Goal: Transaction & Acquisition: Purchase product/service

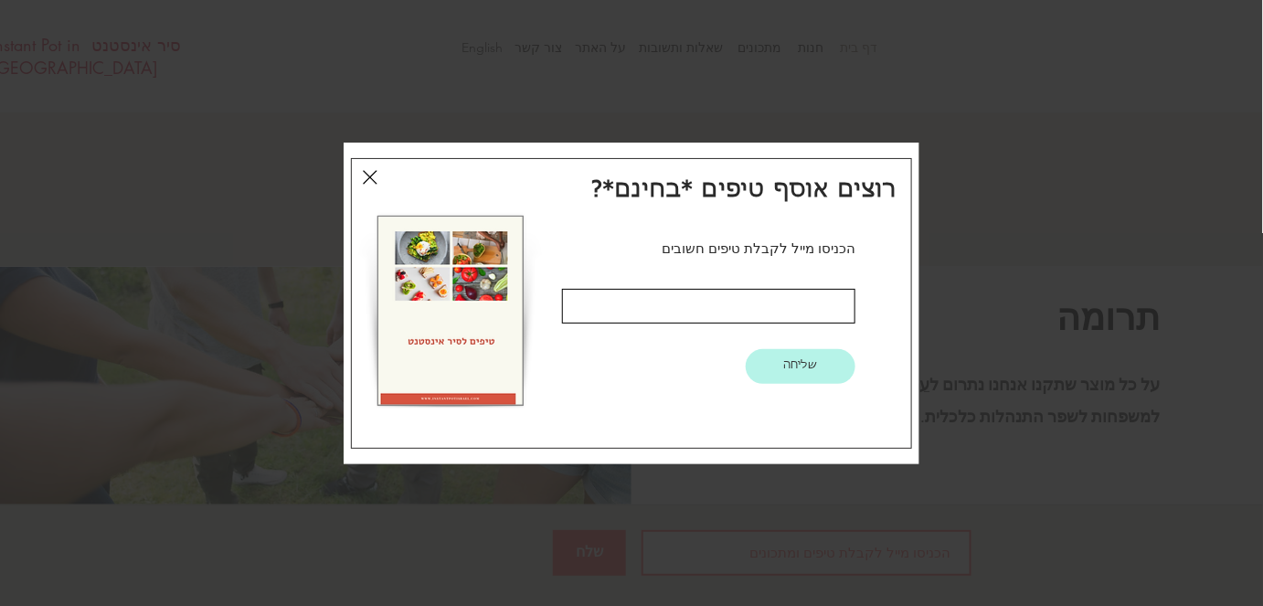
click at [370, 170] on icon "חזרה לאתר" at bounding box center [370, 177] width 15 height 22
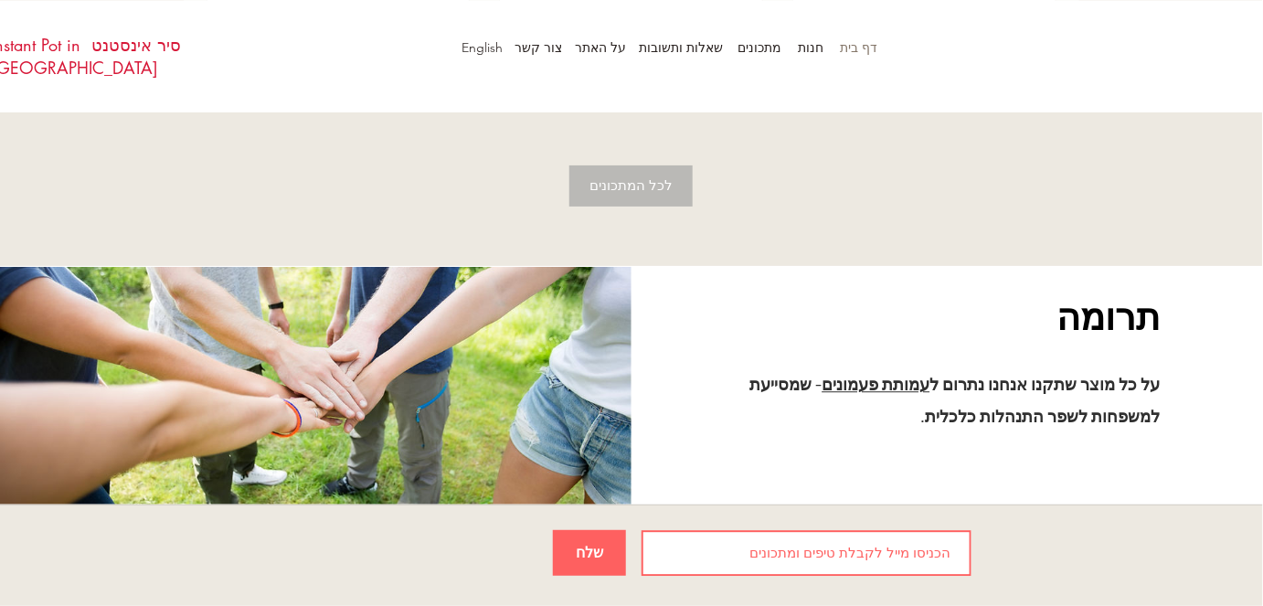
click at [635, 181] on span "לכל המתכונים" at bounding box center [631, 186] width 83 height 26
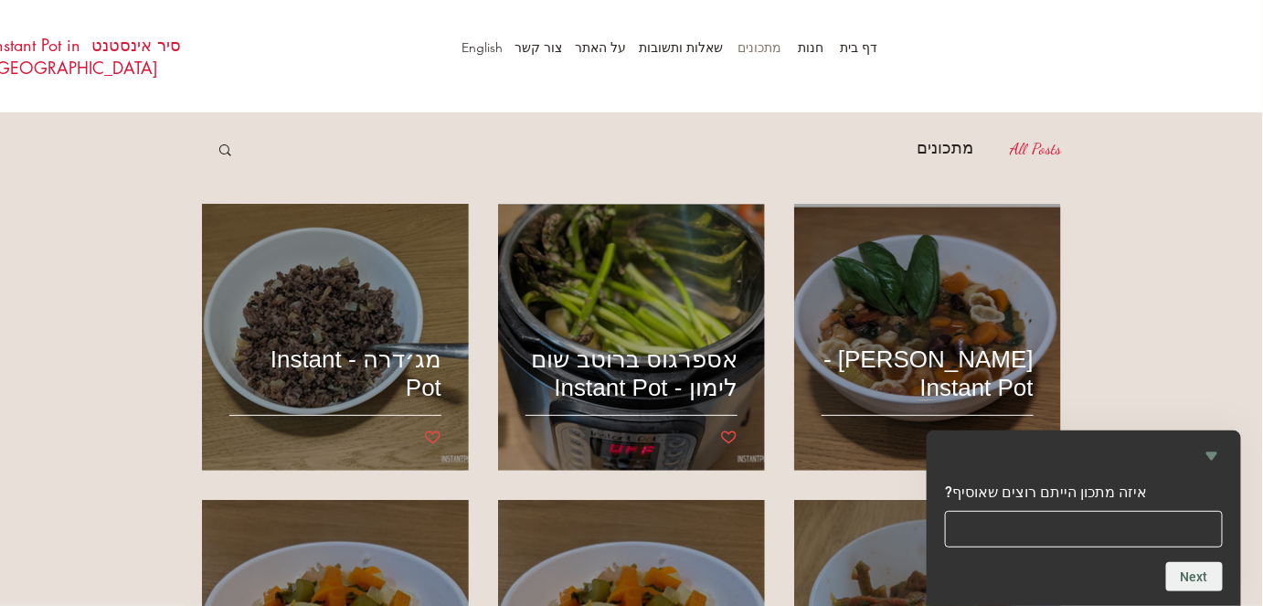
click at [1215, 456] on icon "Hide survey" at bounding box center [1212, 457] width 11 height 8
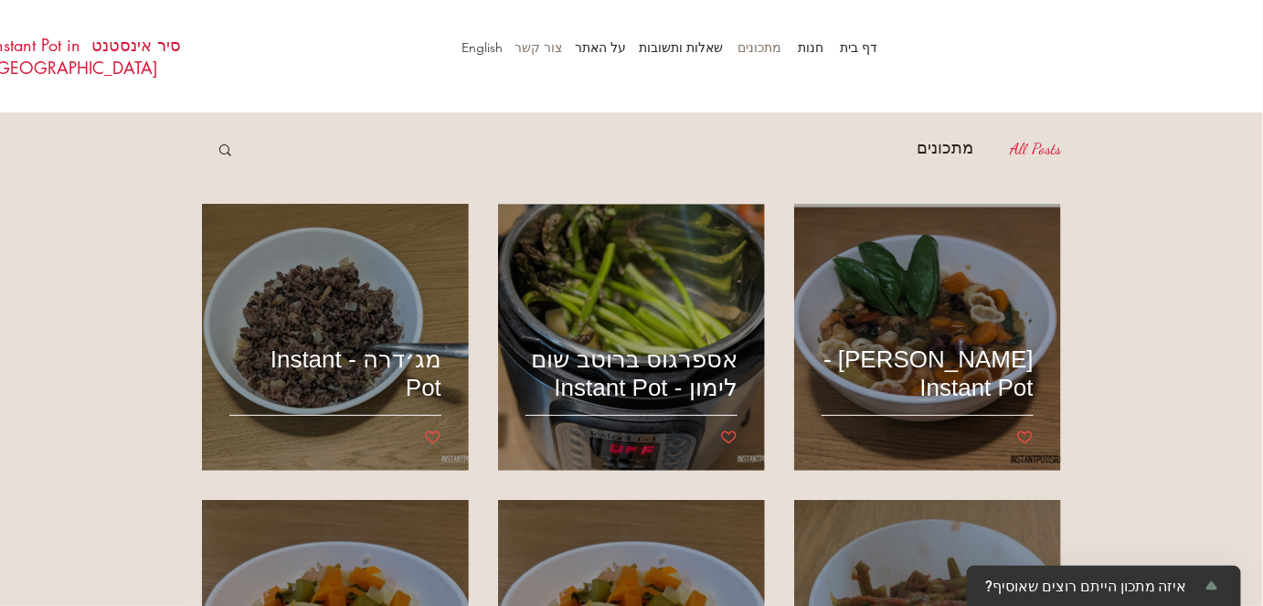
click at [543, 43] on p "צור קשר" at bounding box center [539, 47] width 66 height 27
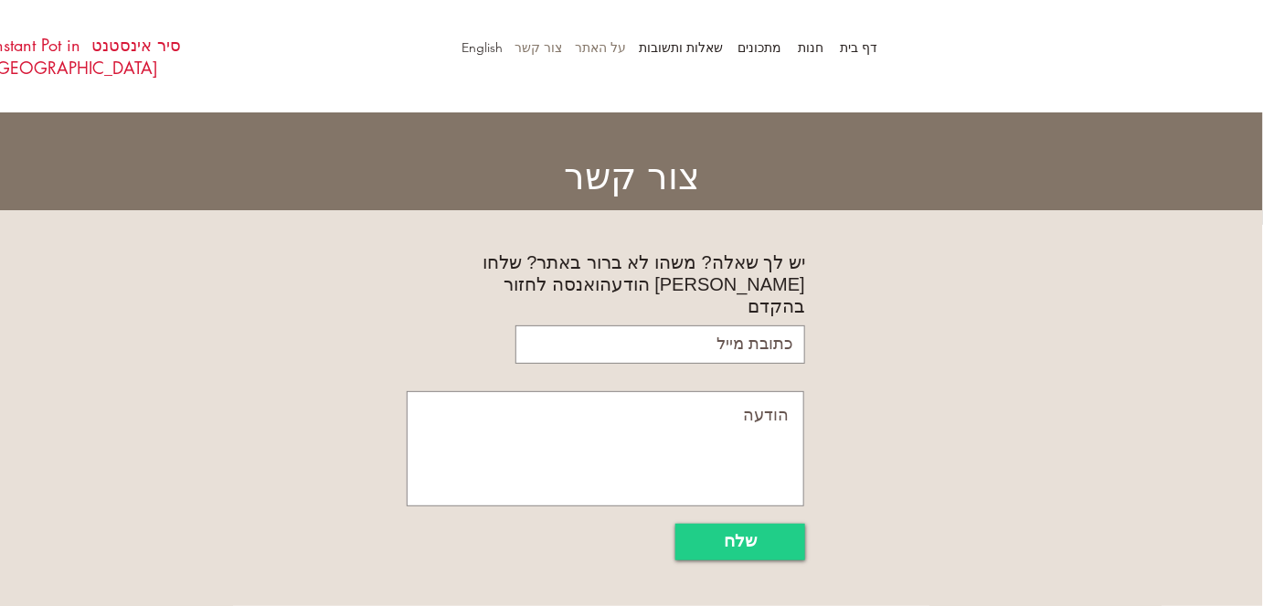
click at [596, 47] on p "על האתר" at bounding box center [600, 47] width 69 height 27
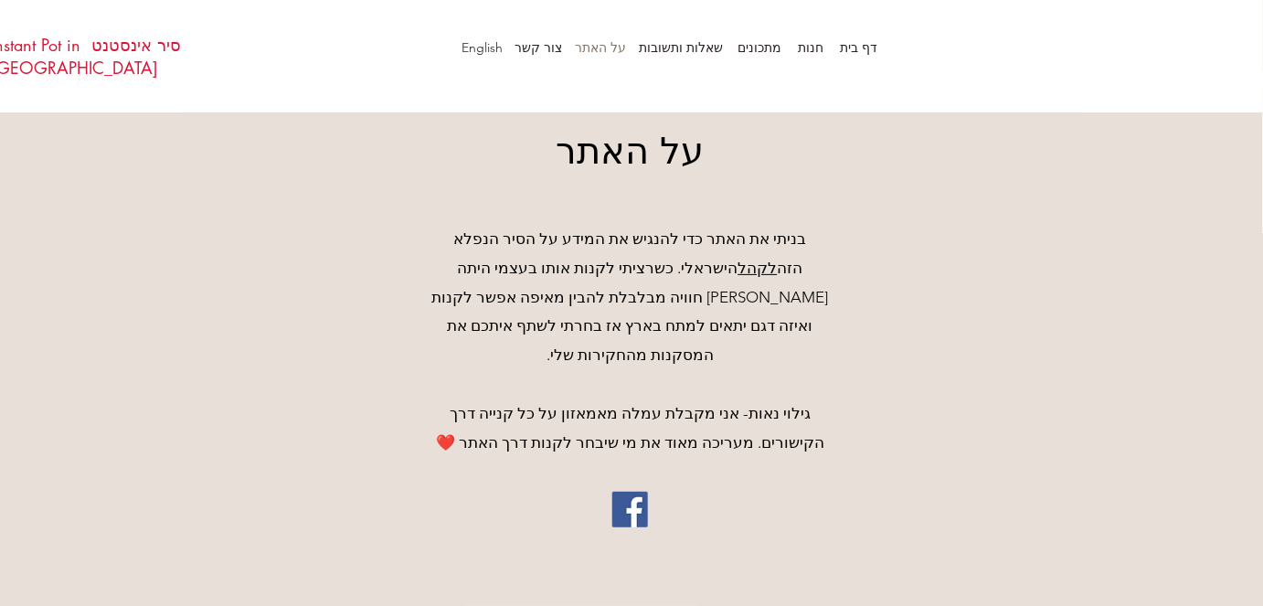
scroll to position [253, 0]
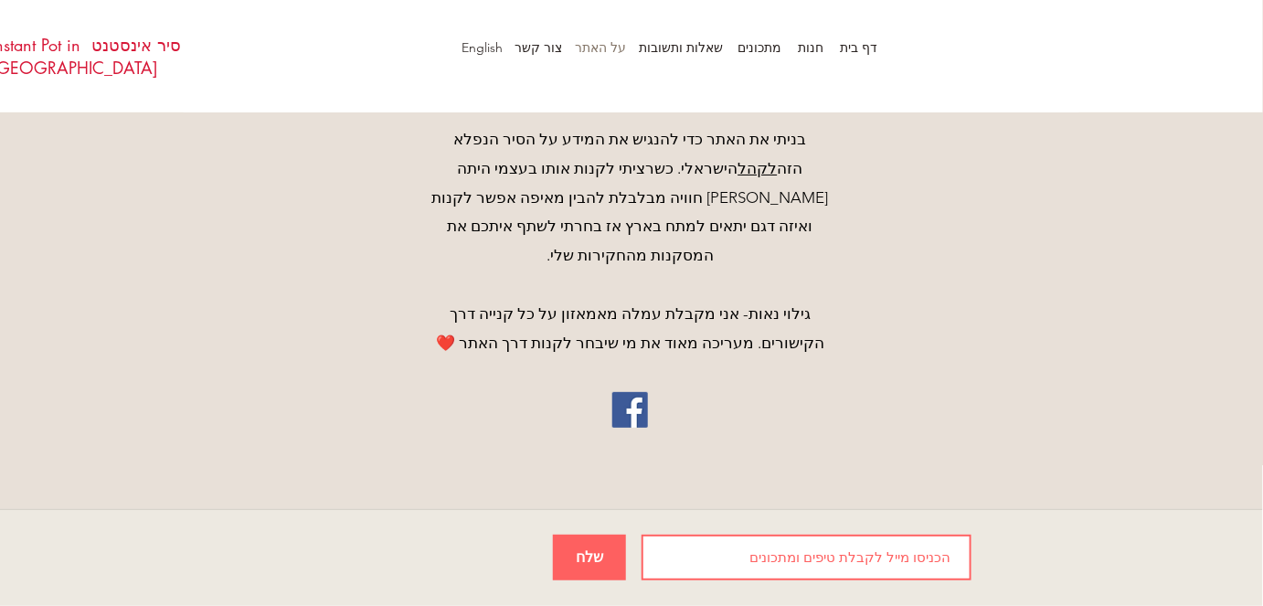
click at [641, 397] on img "Facebook" at bounding box center [631, 410] width 36 height 36
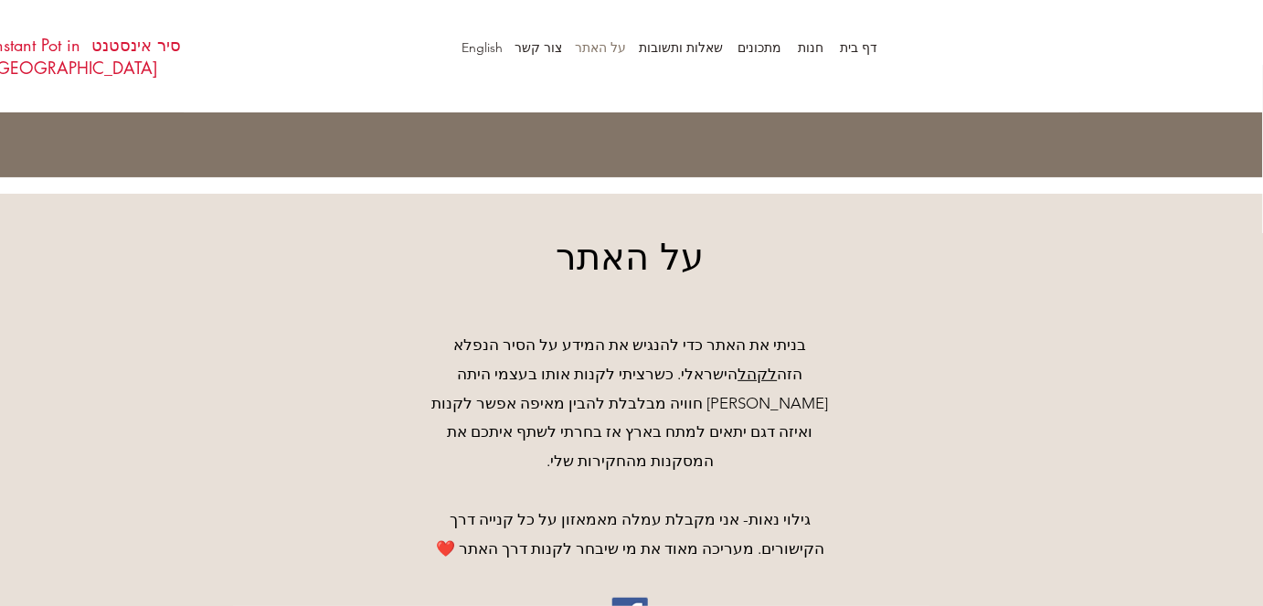
scroll to position [0, 0]
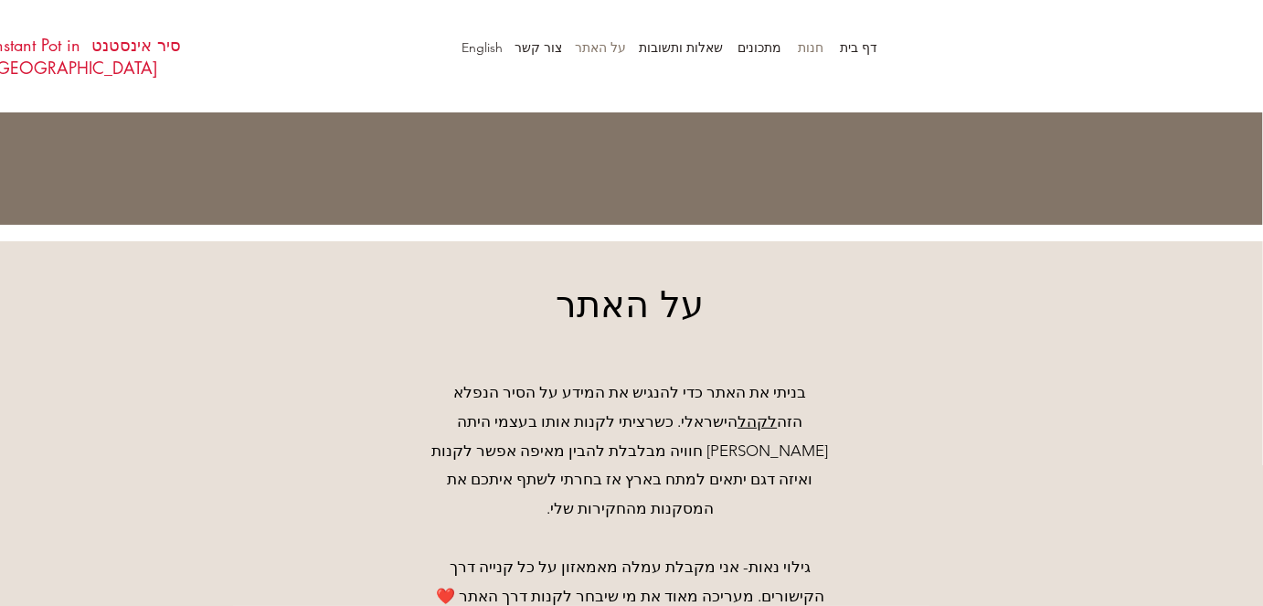
click at [810, 42] on p "חנות" at bounding box center [811, 47] width 44 height 27
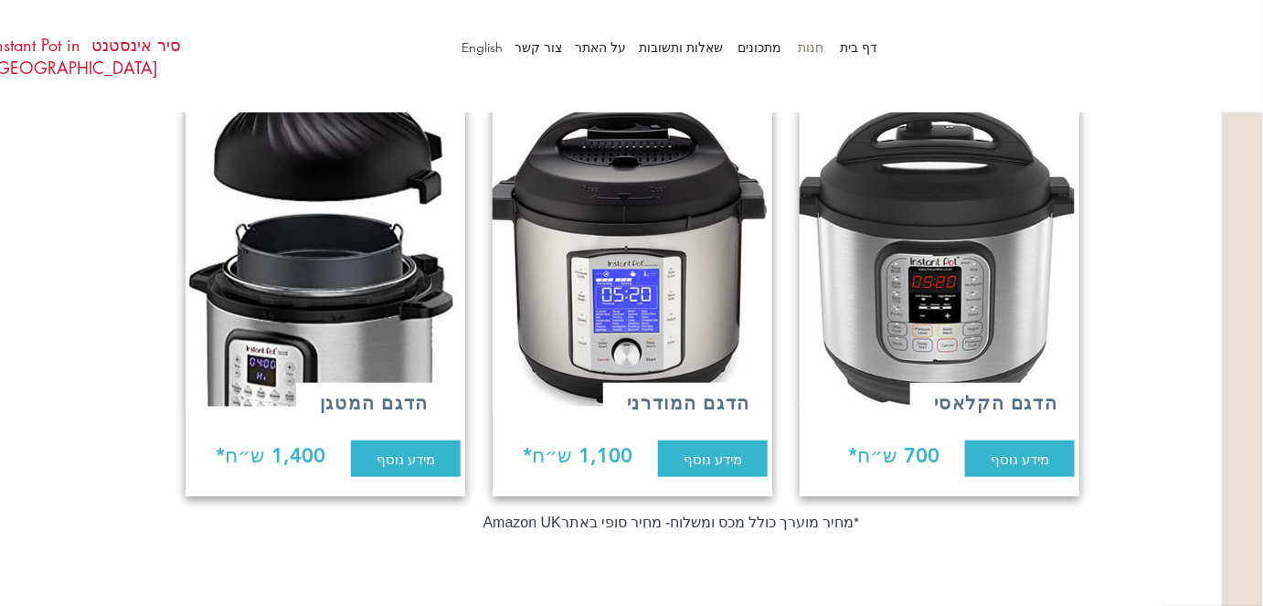
scroll to position [415, 0]
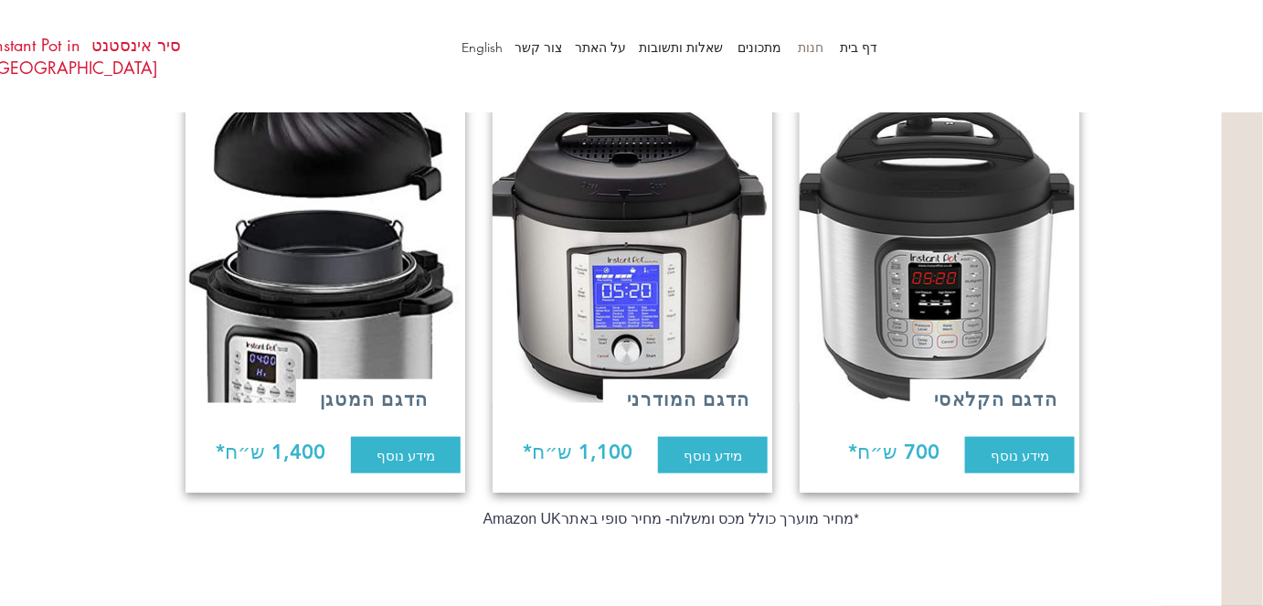
click at [272, 271] on img at bounding box center [321, 252] width 280 height 301
click at [392, 446] on span "מידע נוסף" at bounding box center [406, 455] width 59 height 19
click at [601, 242] on img at bounding box center [628, 252] width 280 height 301
click at [692, 450] on span "מידע נוסף" at bounding box center [713, 455] width 59 height 19
